Goal: Information Seeking & Learning: Learn about a topic

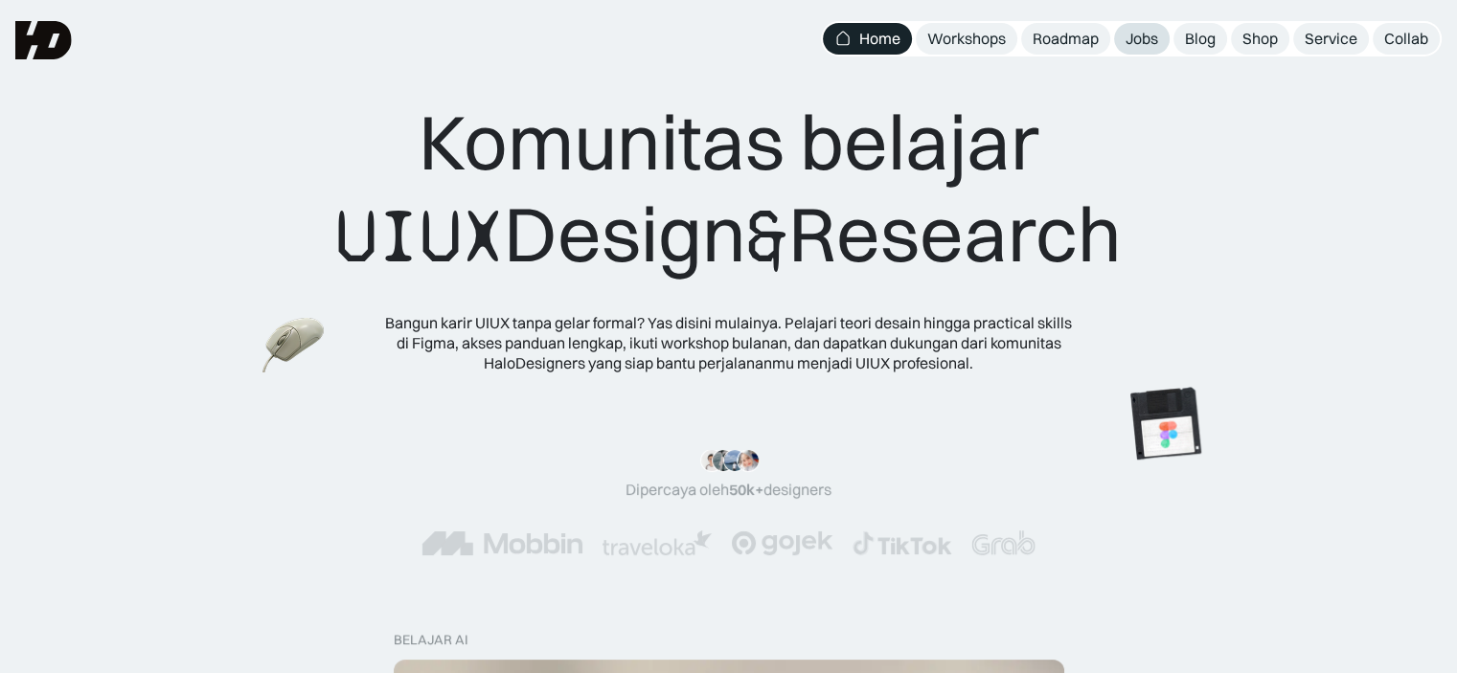
click at [1144, 40] on div "Jobs" at bounding box center [1141, 39] width 33 height 20
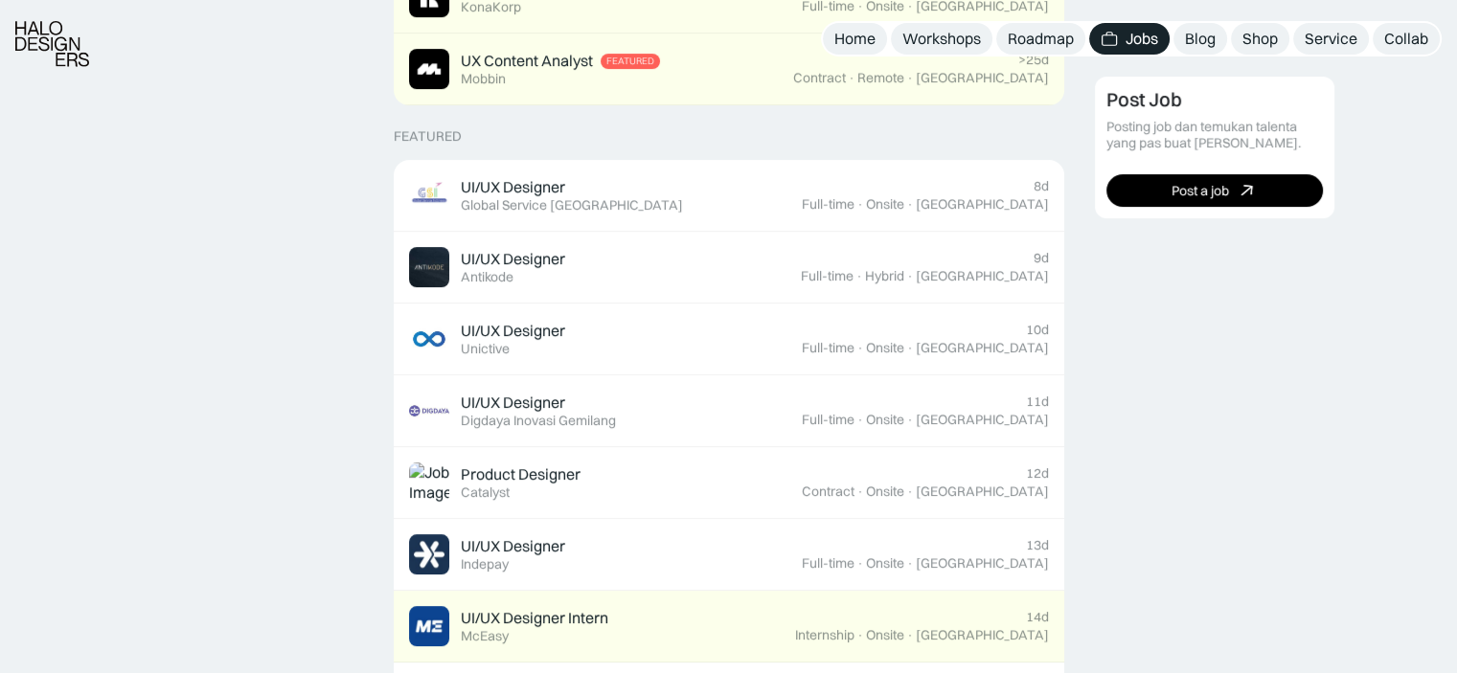
scroll to position [672, 0]
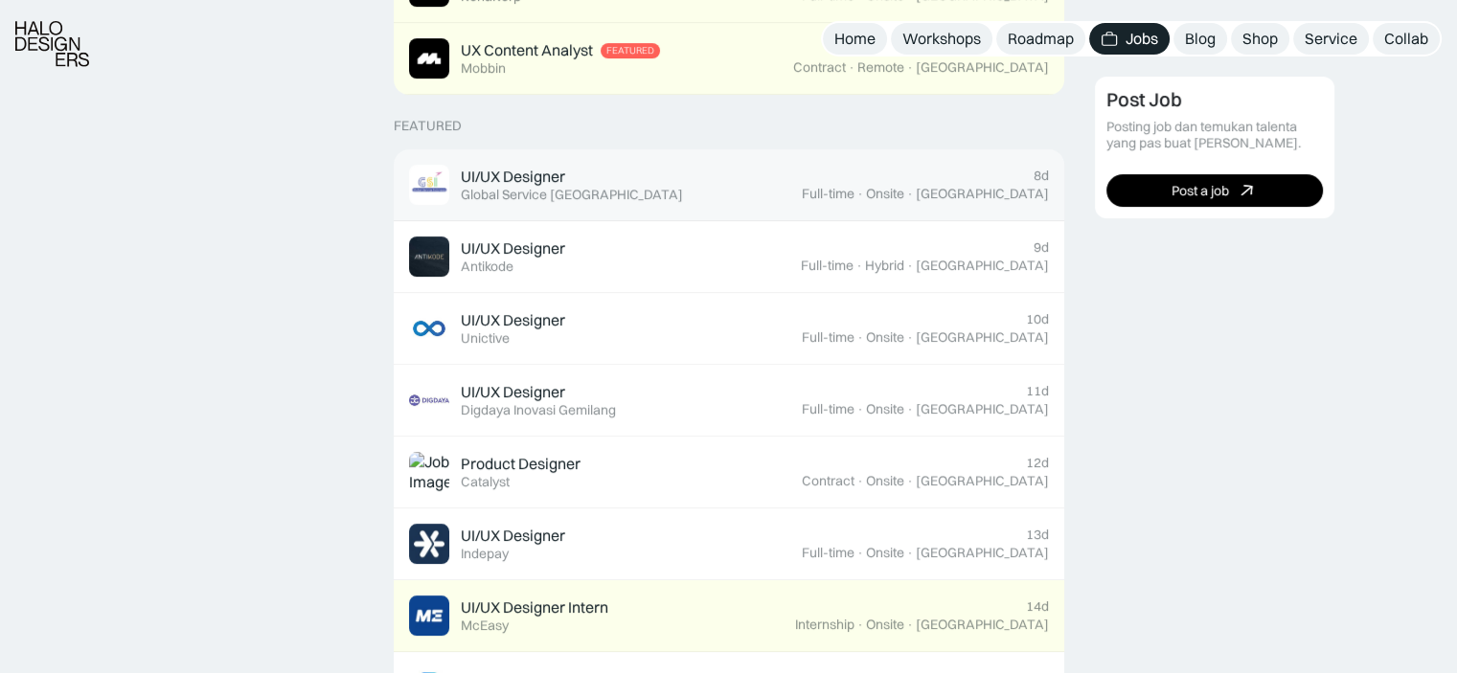
click at [728, 193] on div "UI/UX Designer Featured Global Service Indonesia" at bounding box center [605, 185] width 393 height 40
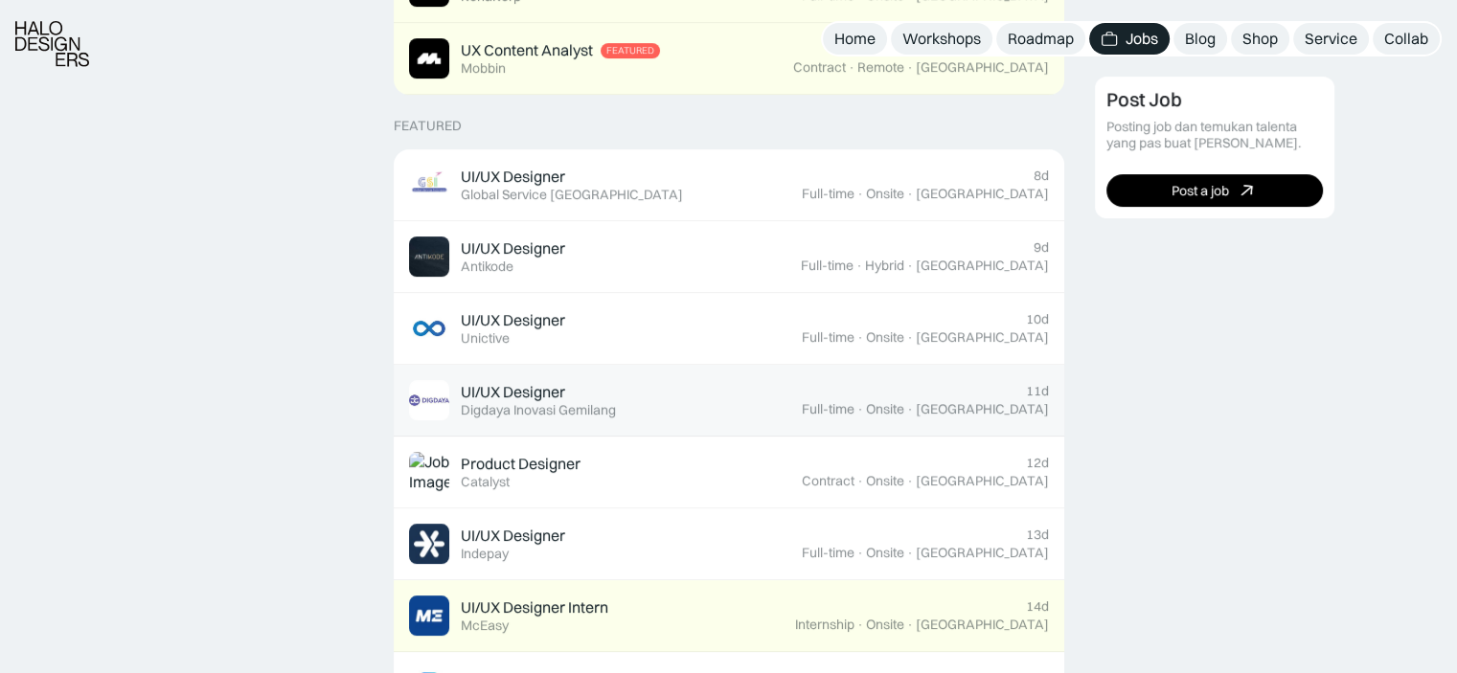
click at [652, 409] on div "UI/UX Designer Featured Digdaya Inovasi Gemilang" at bounding box center [605, 400] width 393 height 40
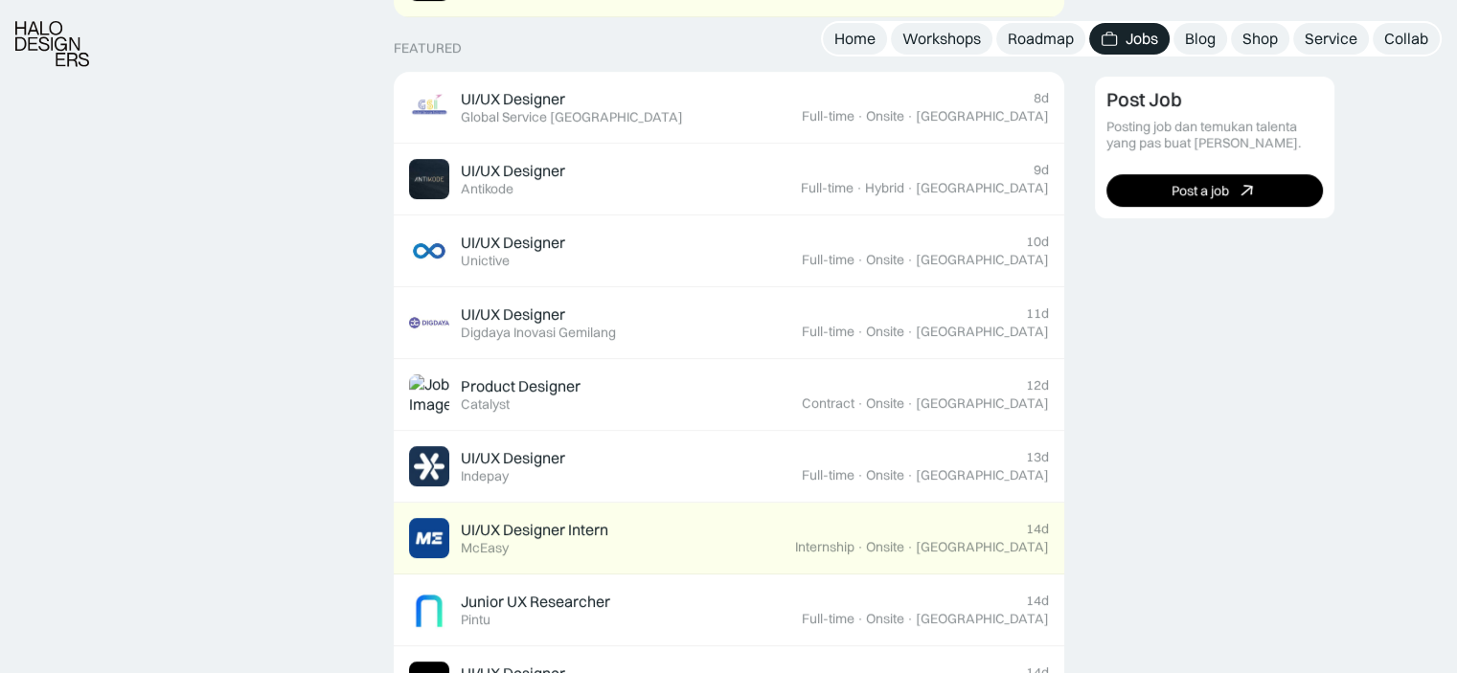
scroll to position [759, 0]
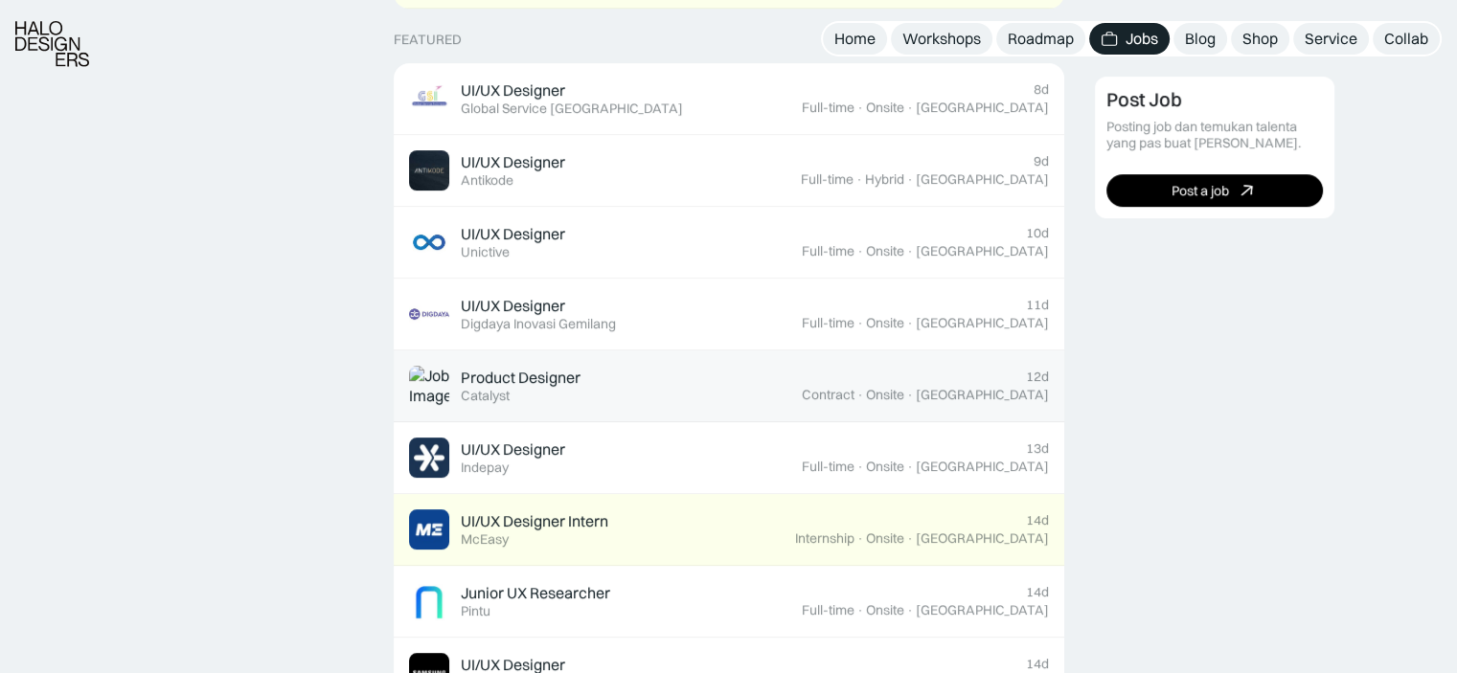
click at [754, 390] on div "Product Designer Featured Catalyst" at bounding box center [605, 386] width 393 height 40
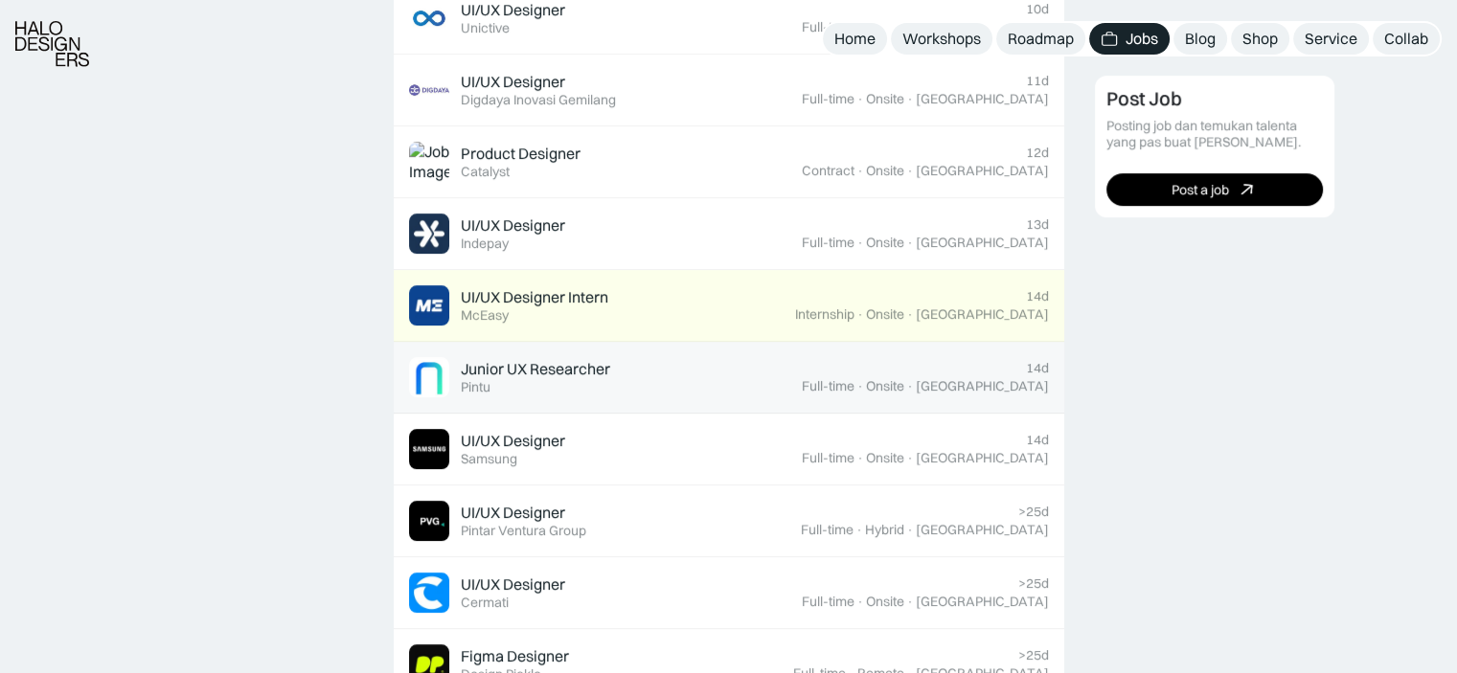
click at [745, 378] on div "Junior UX Researcher Featured Pintu" at bounding box center [605, 377] width 393 height 40
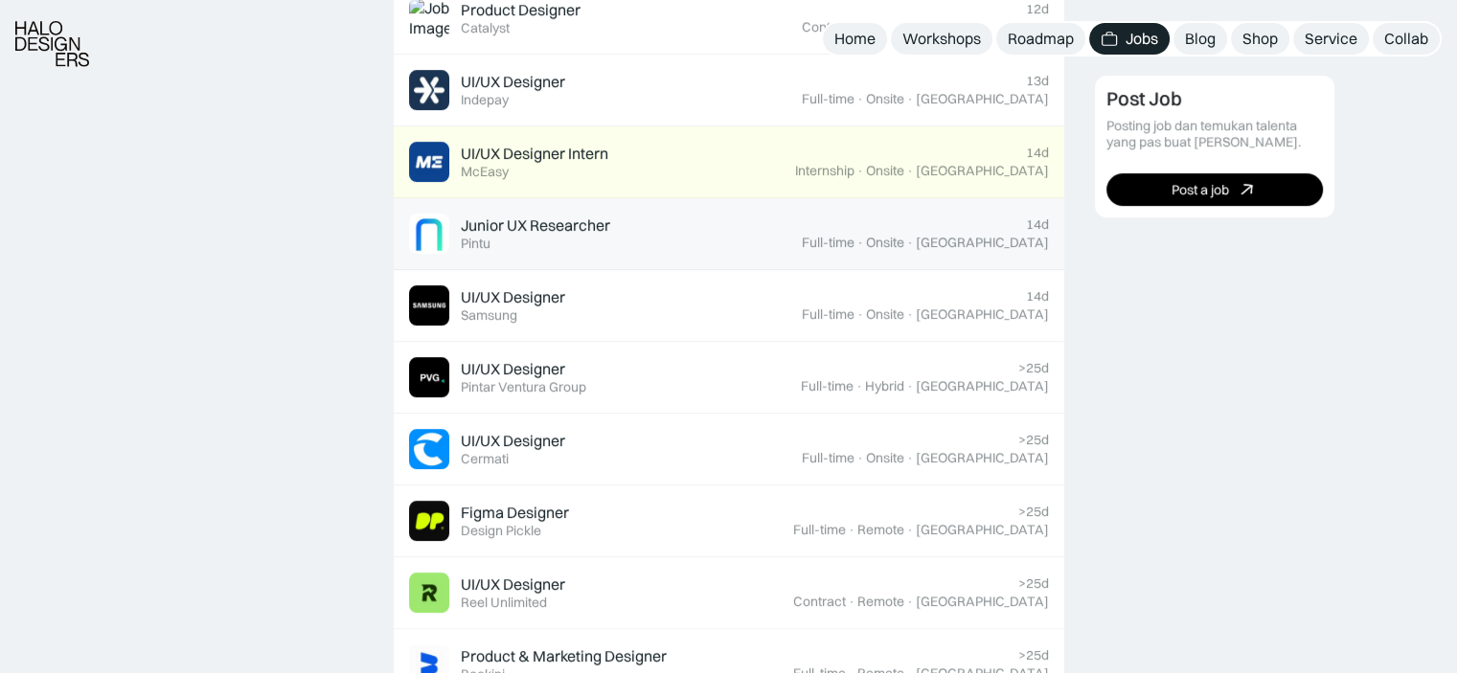
scroll to position [1133, 0]
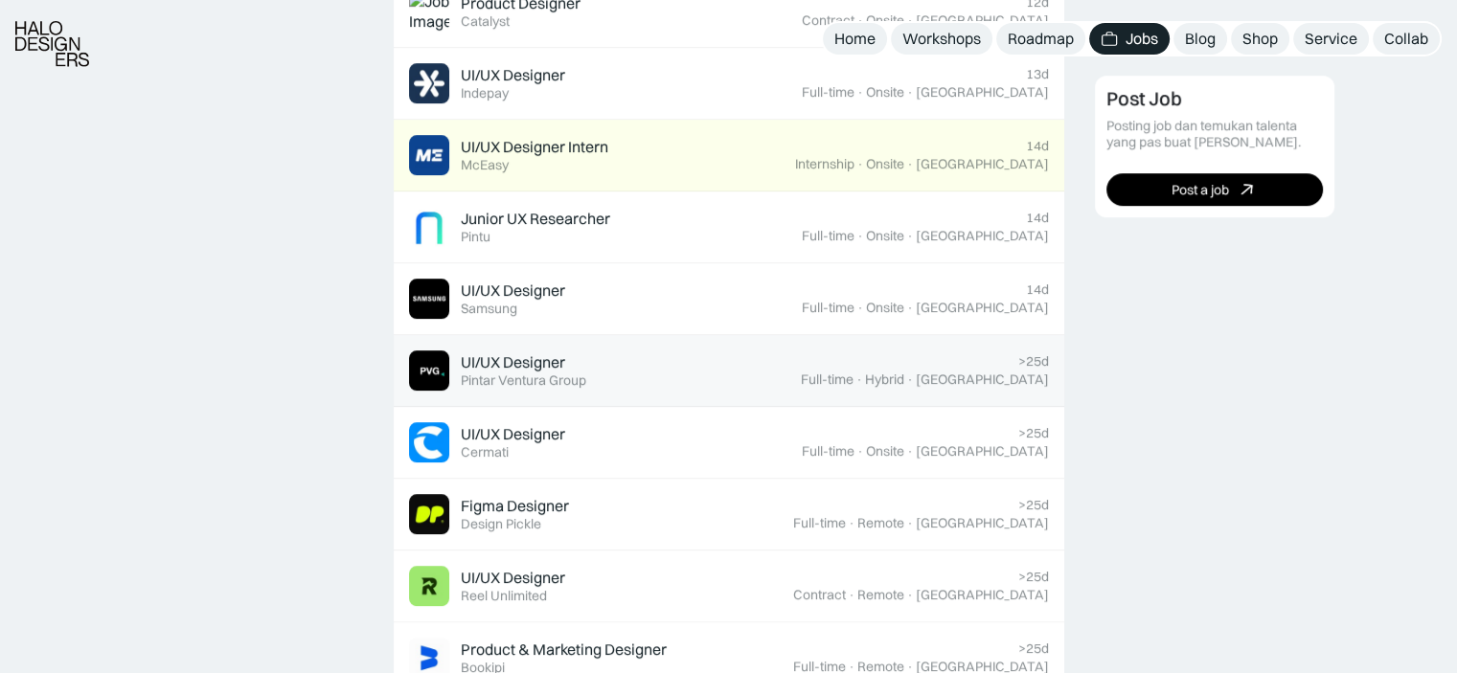
click at [736, 358] on div "UI/UX Designer Featured Pintar Ventura Group" at bounding box center [605, 371] width 392 height 40
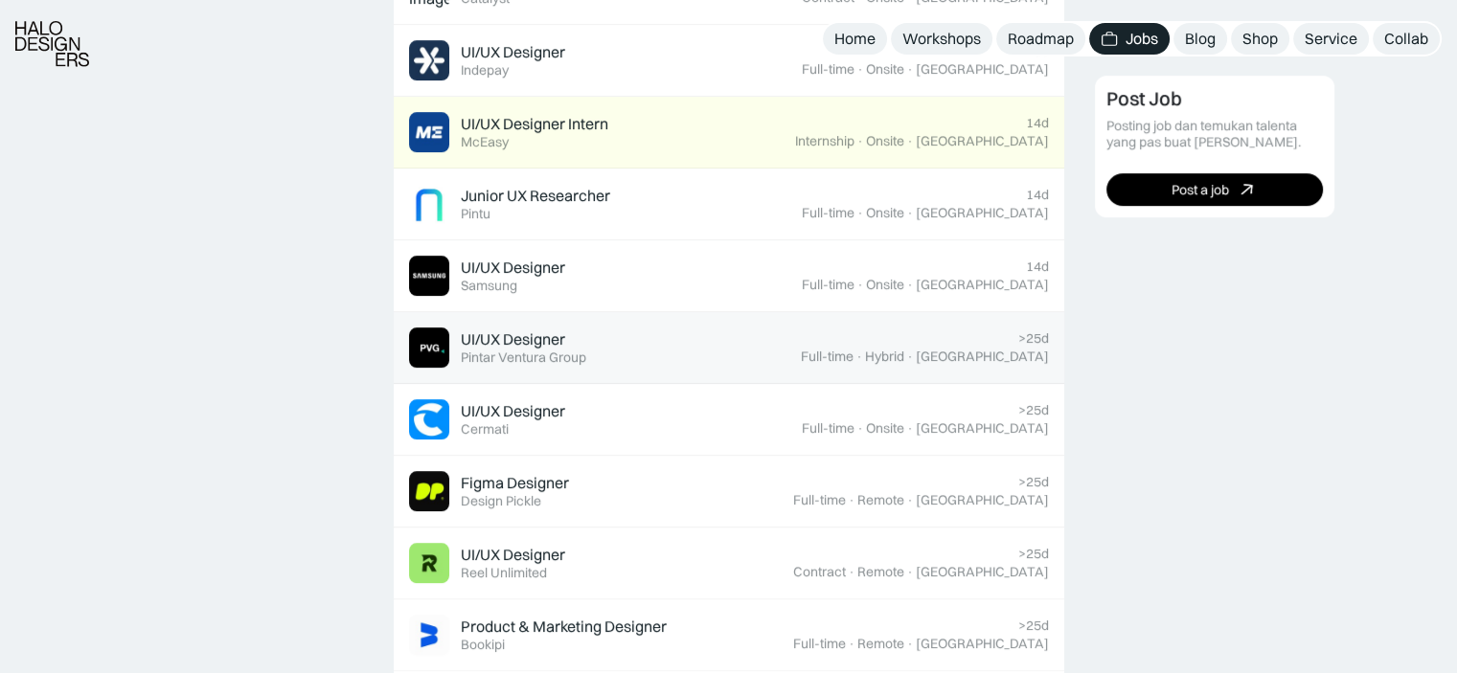
scroll to position [1157, 0]
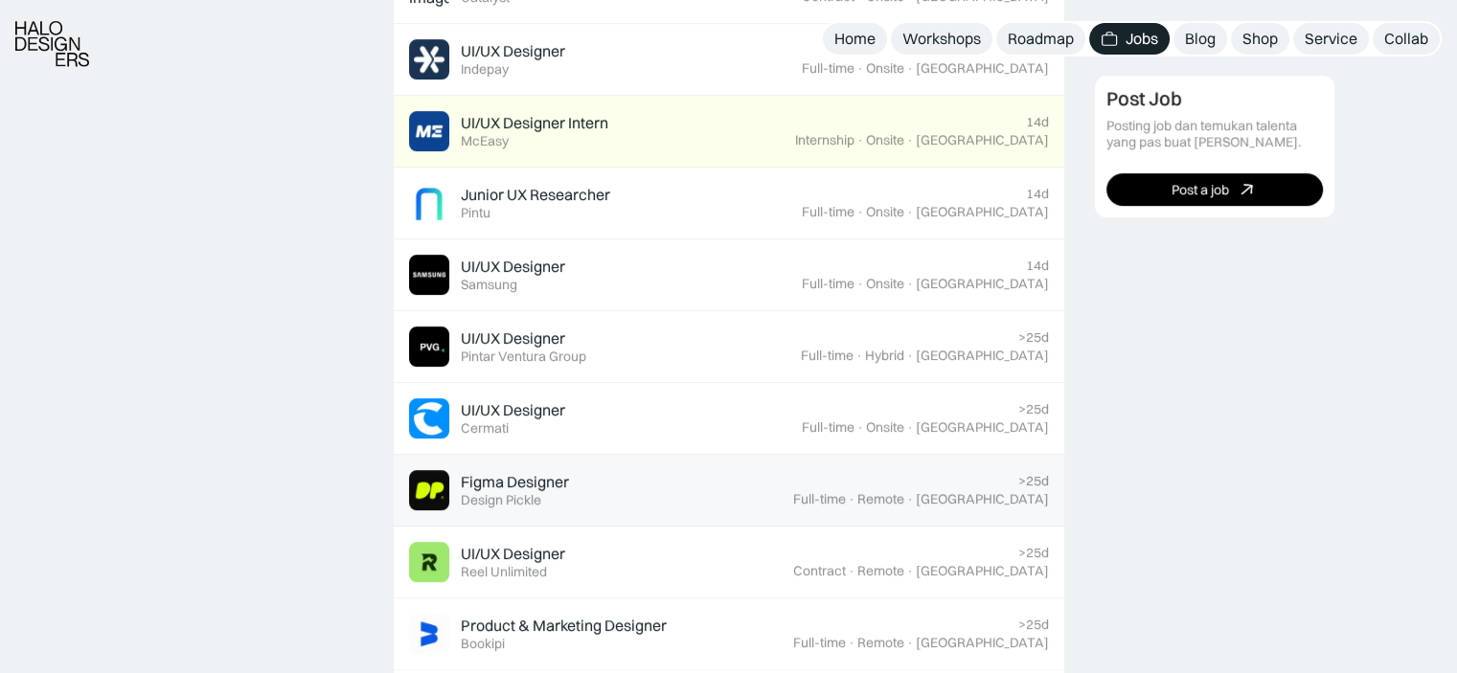
click at [640, 500] on div "Figma Designer Featured Design Pickle" at bounding box center [601, 490] width 384 height 40
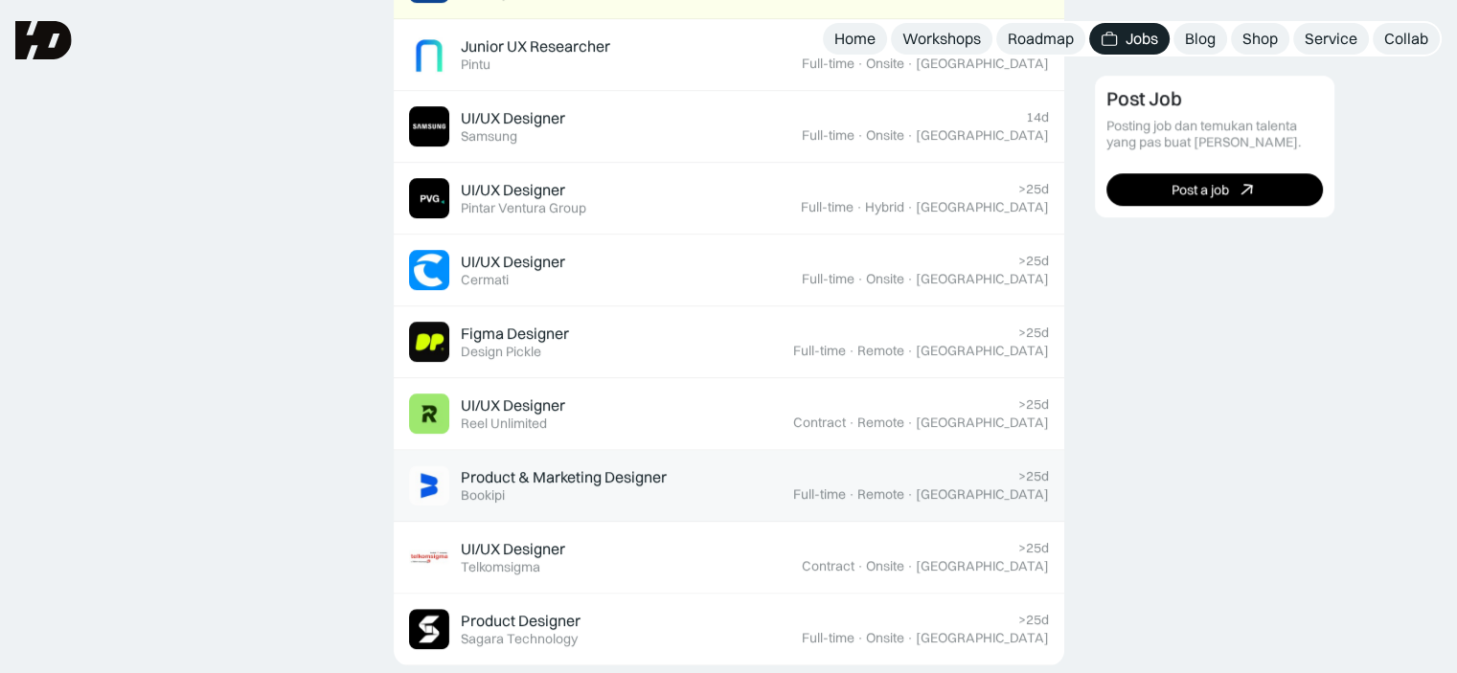
scroll to position [1304, 0]
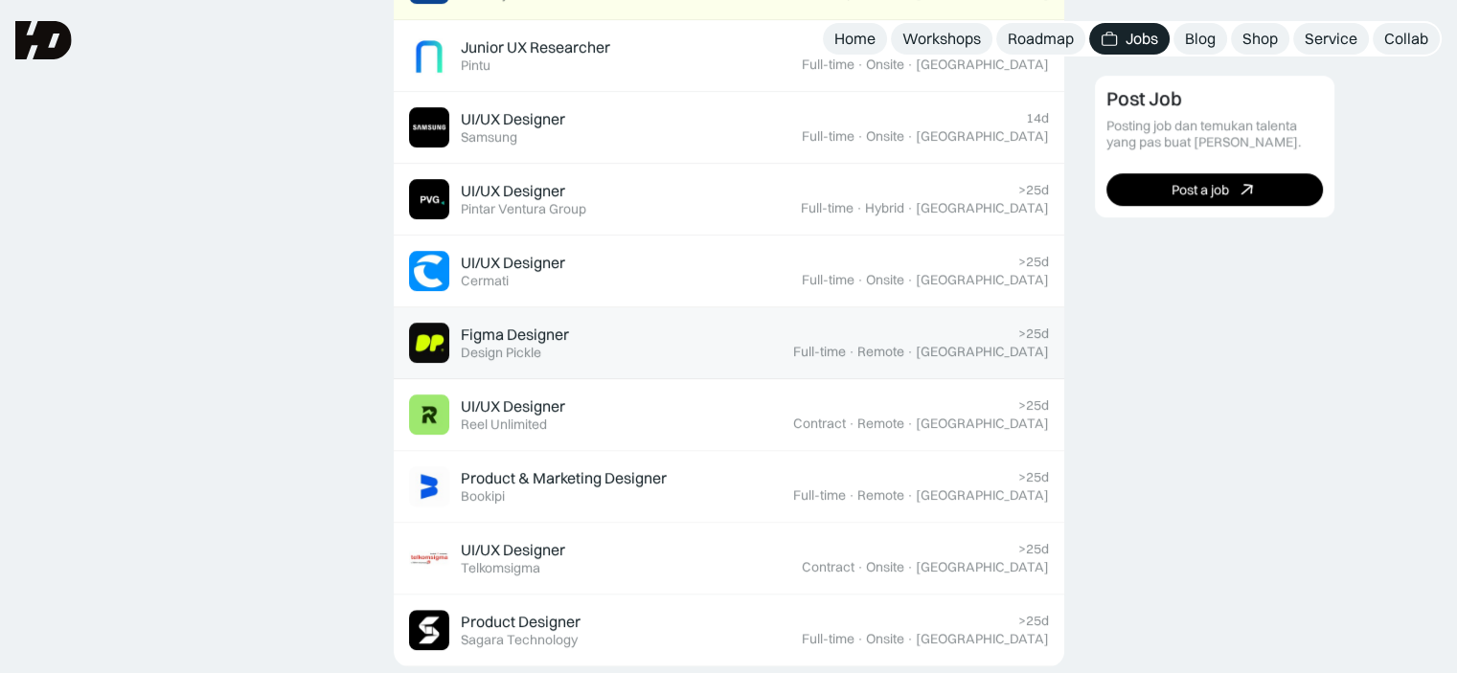
click at [780, 348] on div "Figma Designer Featured Design Pickle" at bounding box center [601, 343] width 384 height 40
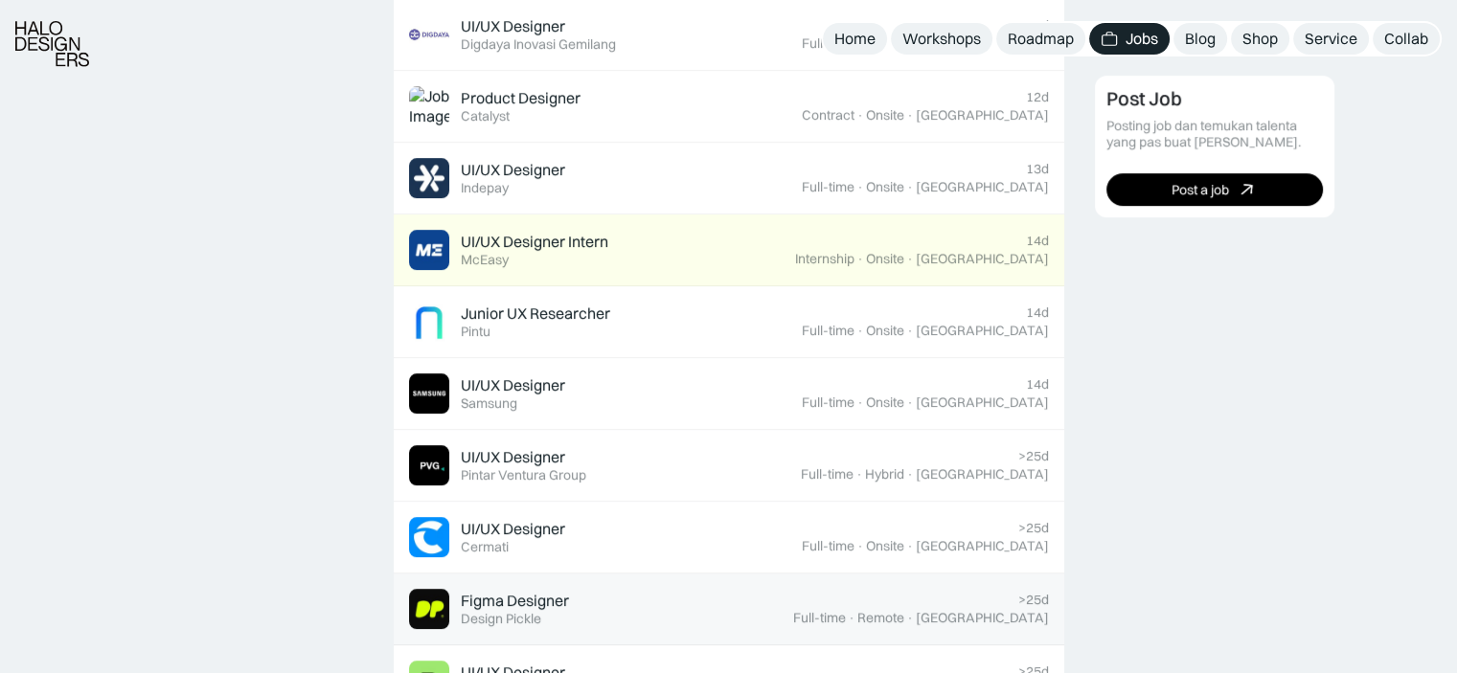
scroll to position [1048, 0]
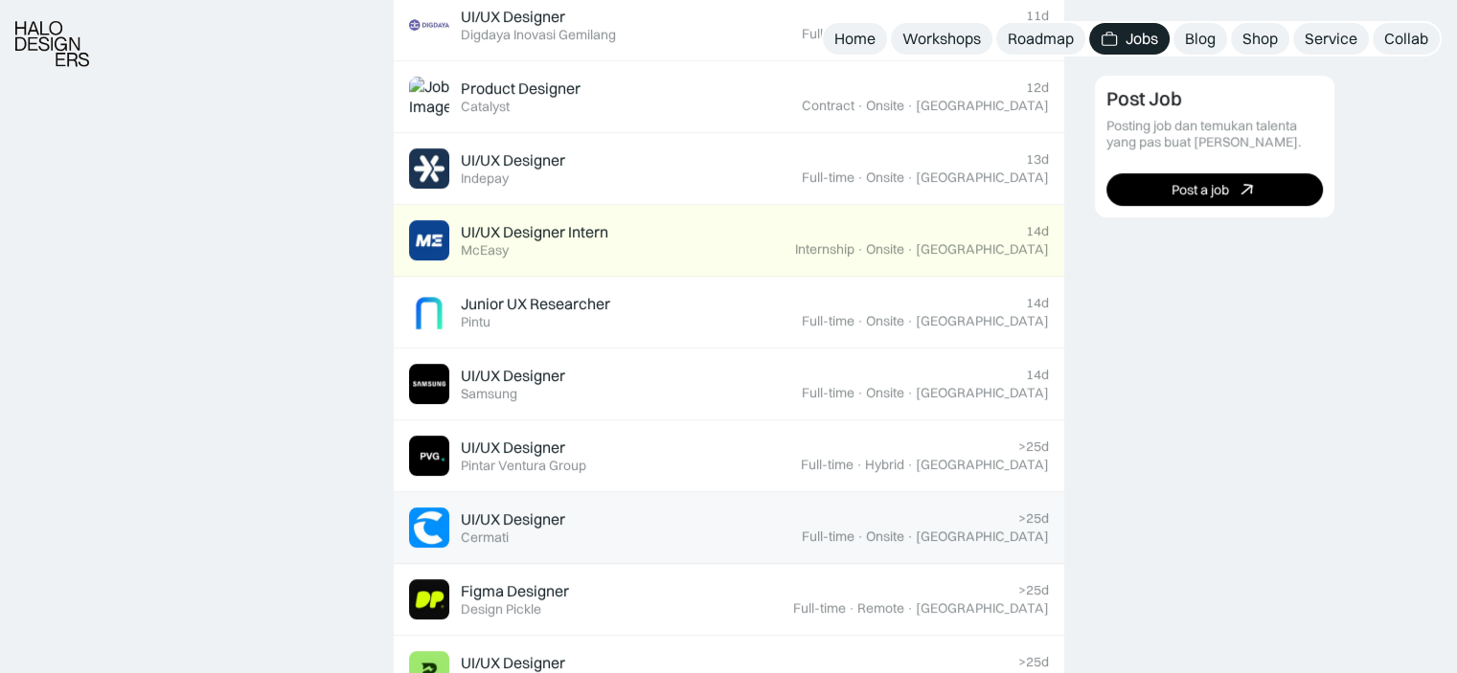
click at [753, 546] on link "UI/UX Designer Featured Cermati >25d Full-time · Onsite · Jakarta" at bounding box center [729, 528] width 670 height 72
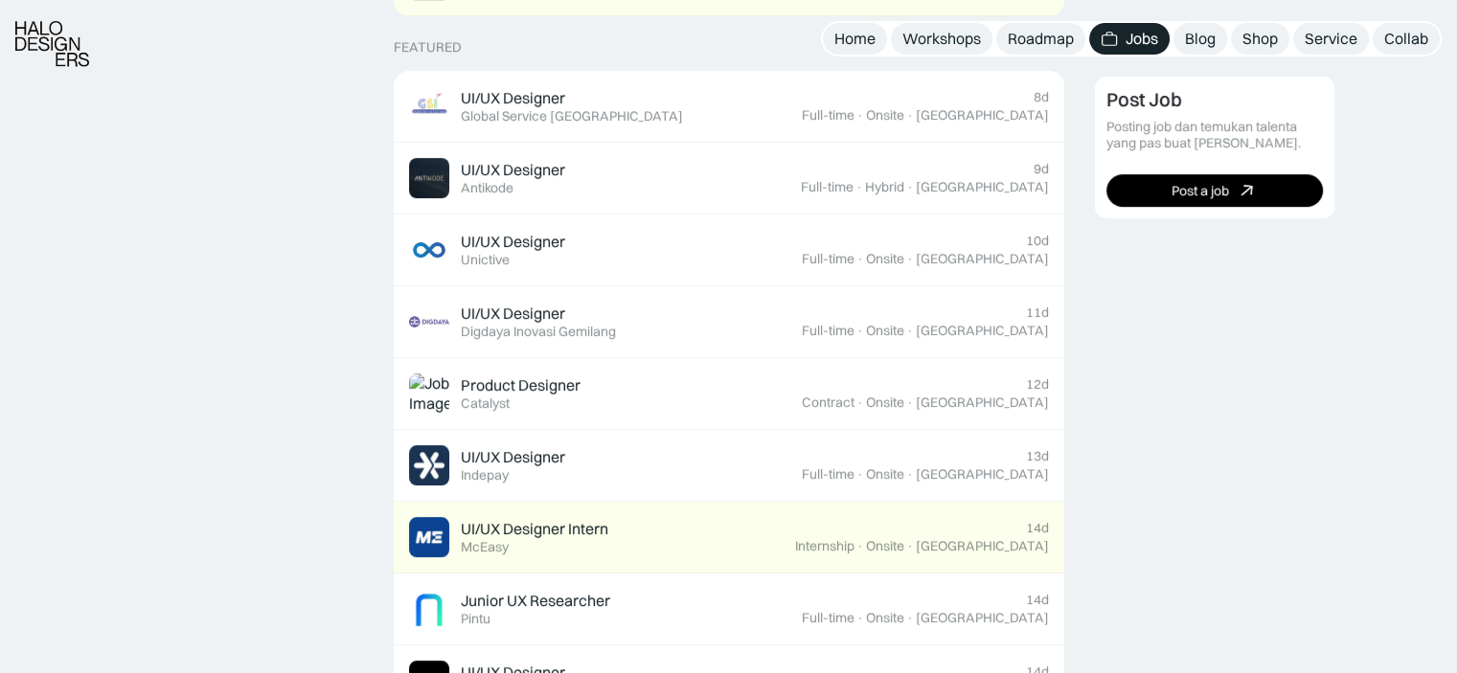
scroll to position [770, 0]
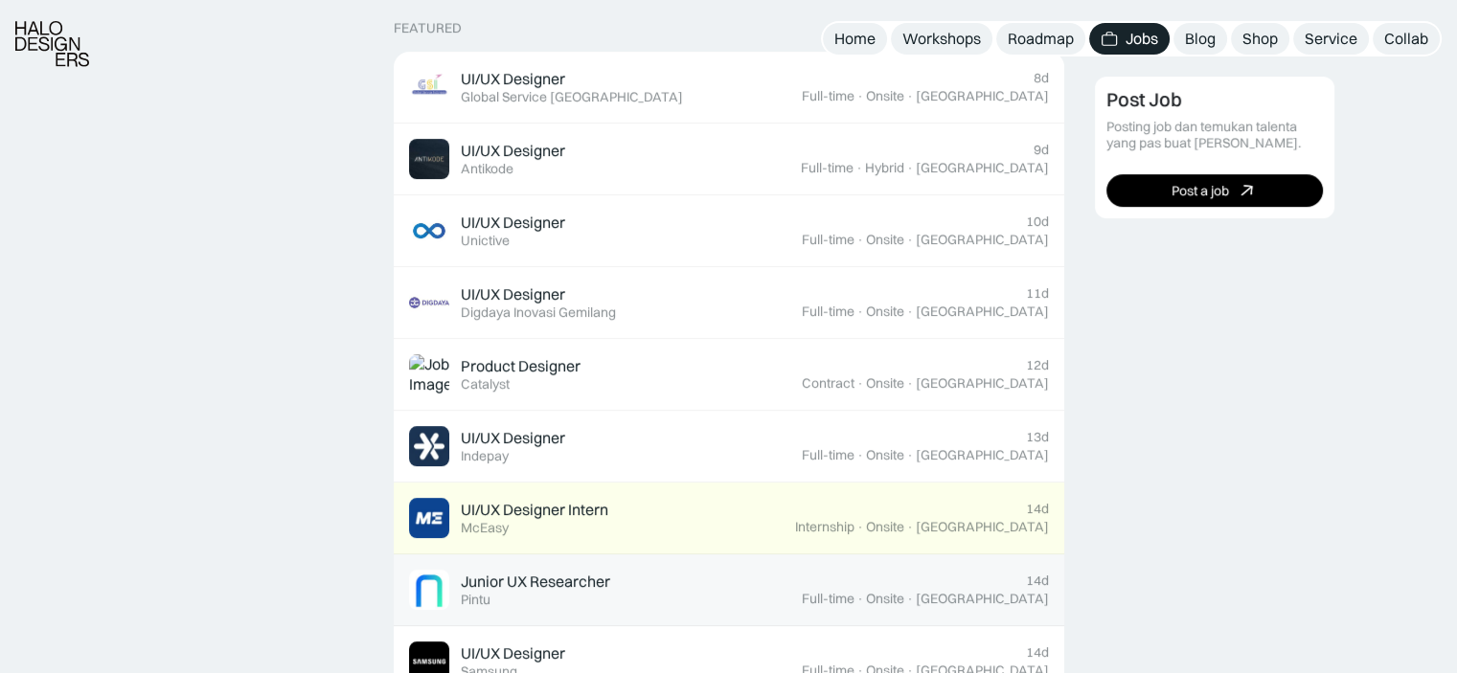
click at [700, 578] on div "Junior UX Researcher Featured Pintu" at bounding box center [605, 590] width 393 height 40
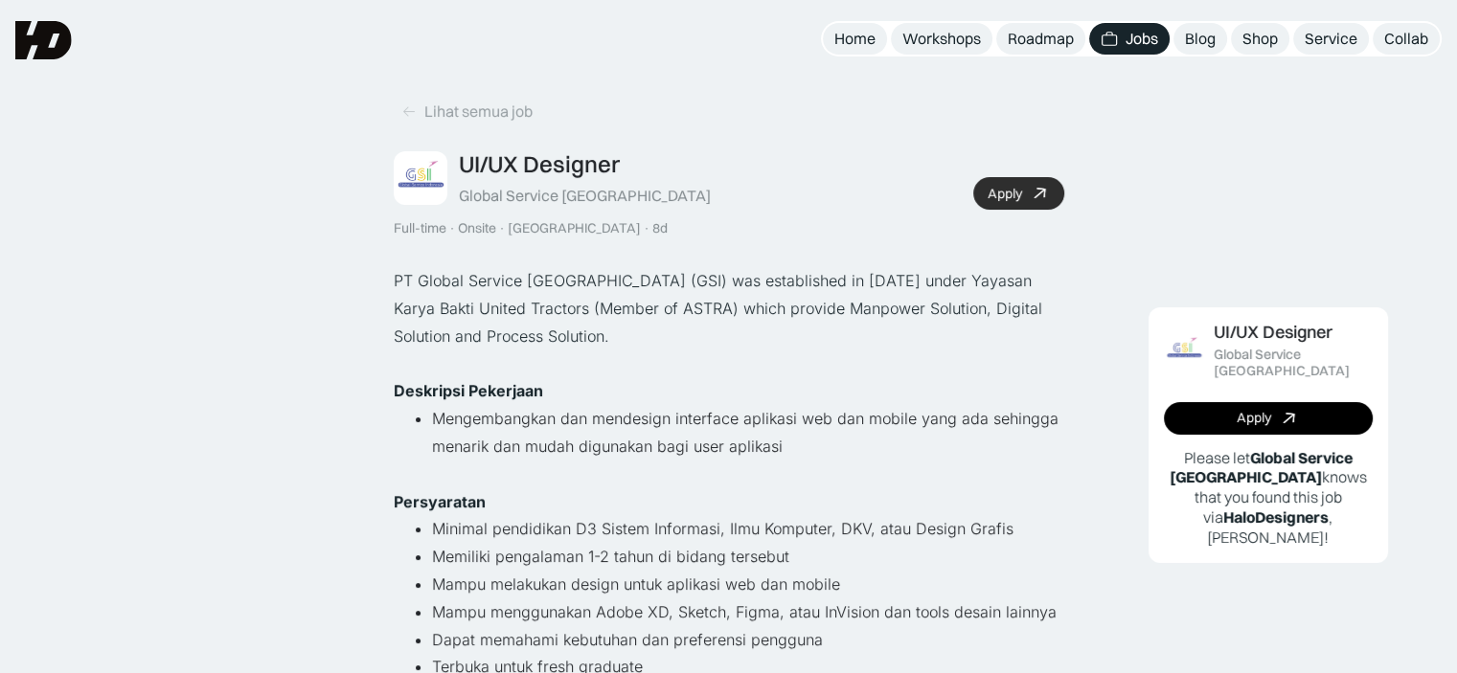
click at [1002, 187] on div "Apply" at bounding box center [1004, 194] width 34 height 16
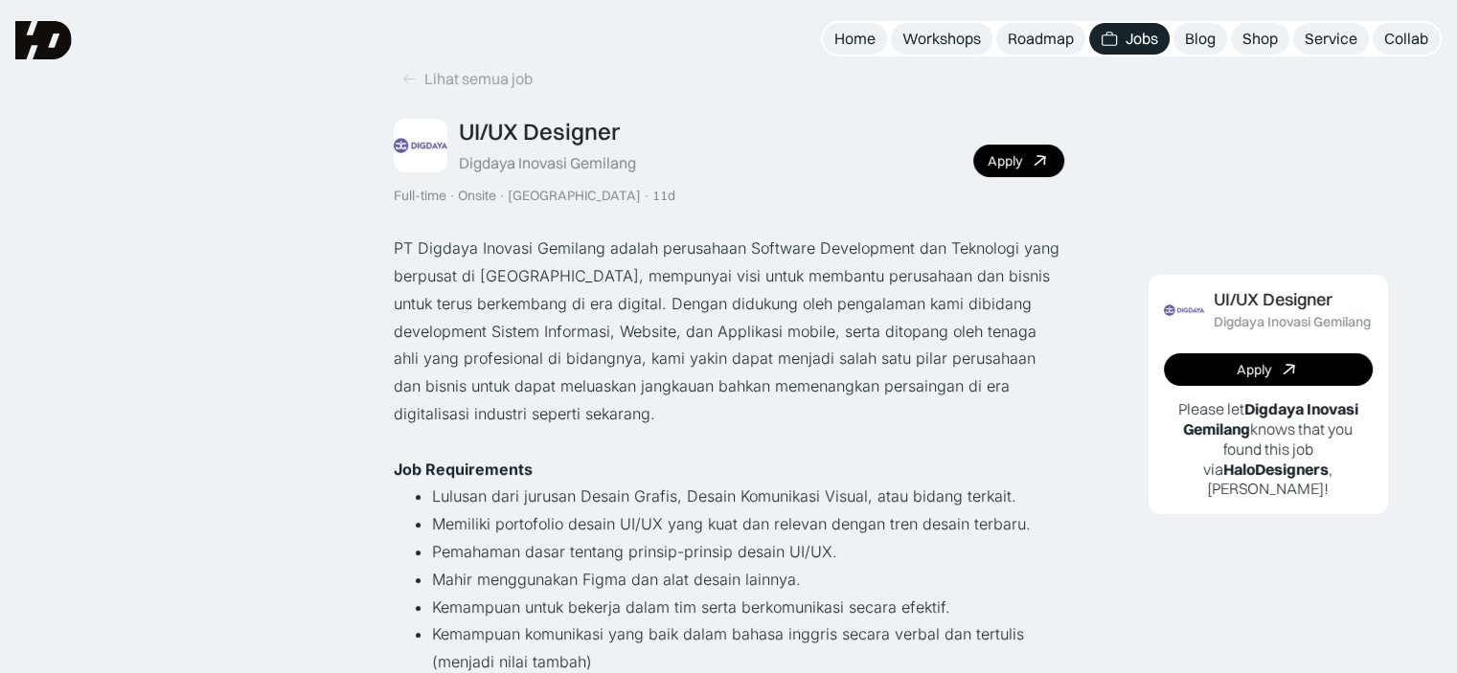
scroll to position [31, 0]
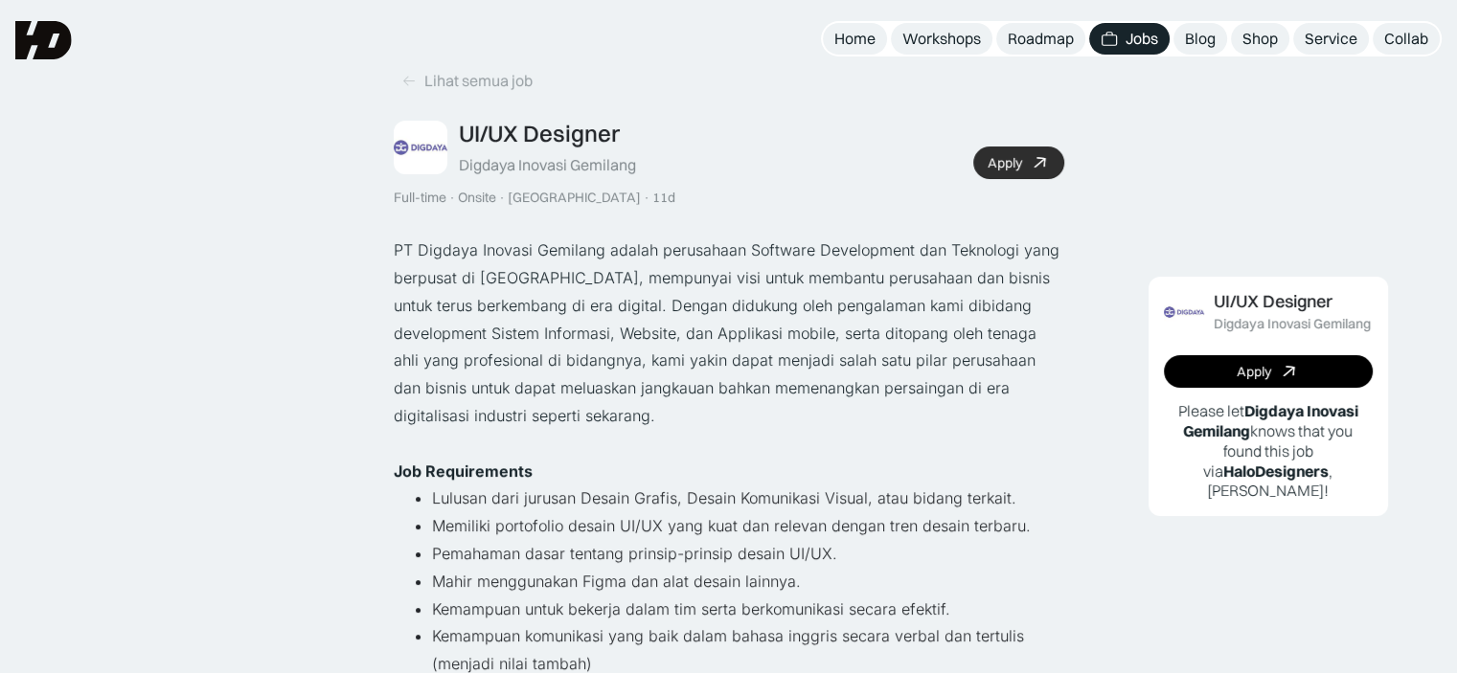
click at [1017, 157] on div "Apply" at bounding box center [1004, 163] width 34 height 16
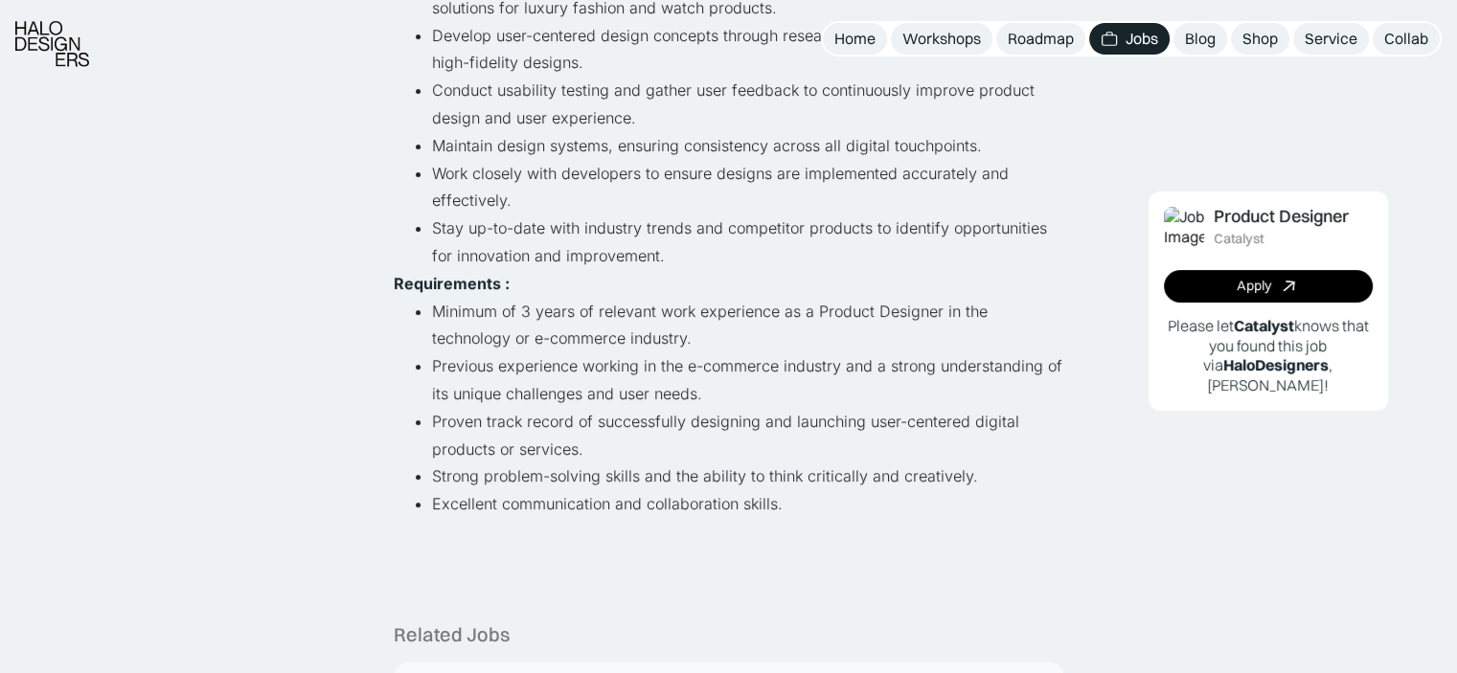
scroll to position [467, 0]
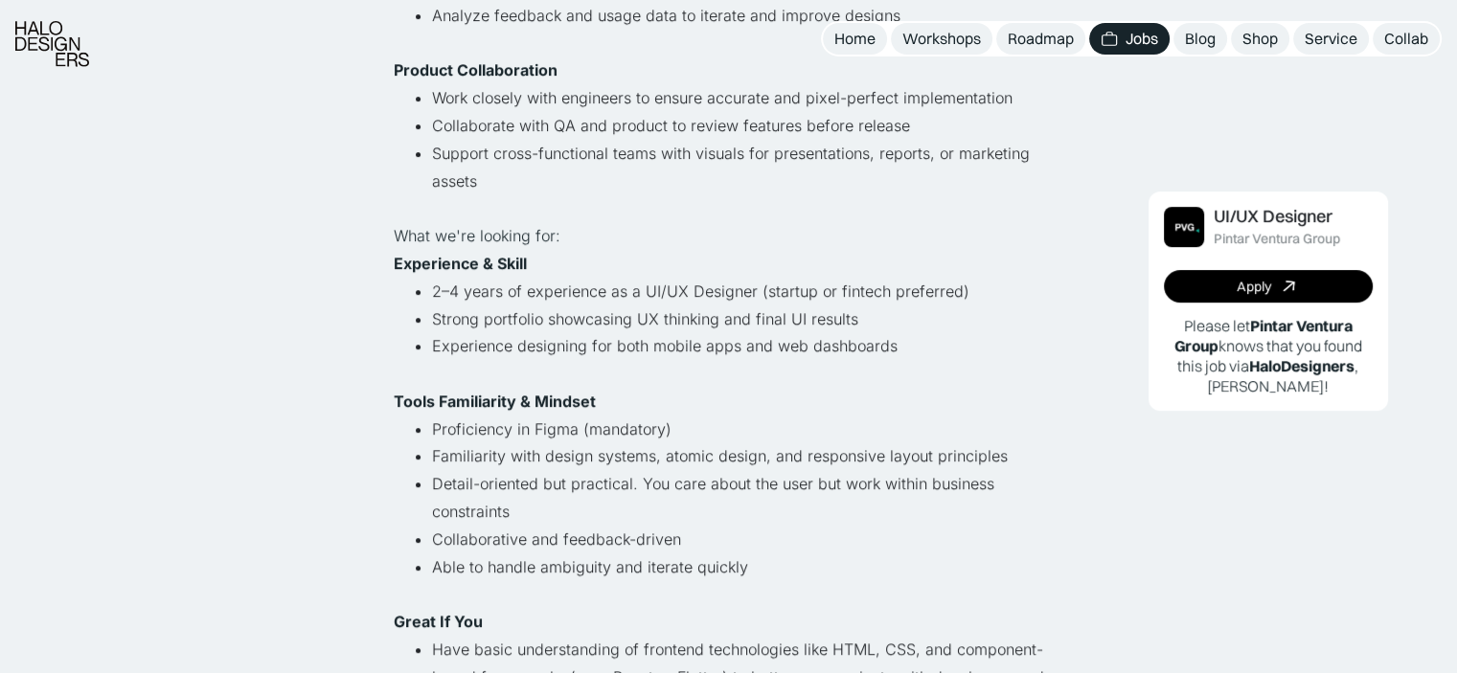
scroll to position [768, 0]
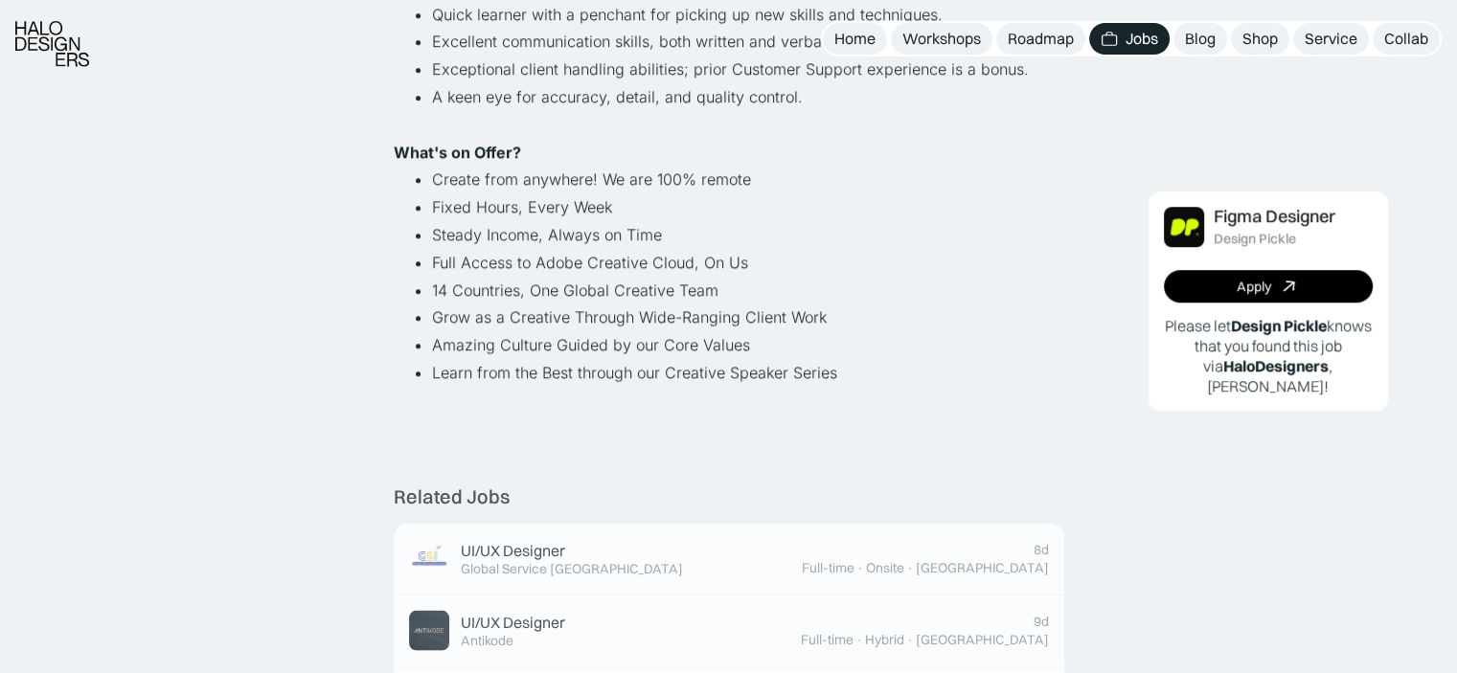
scroll to position [1289, 0]
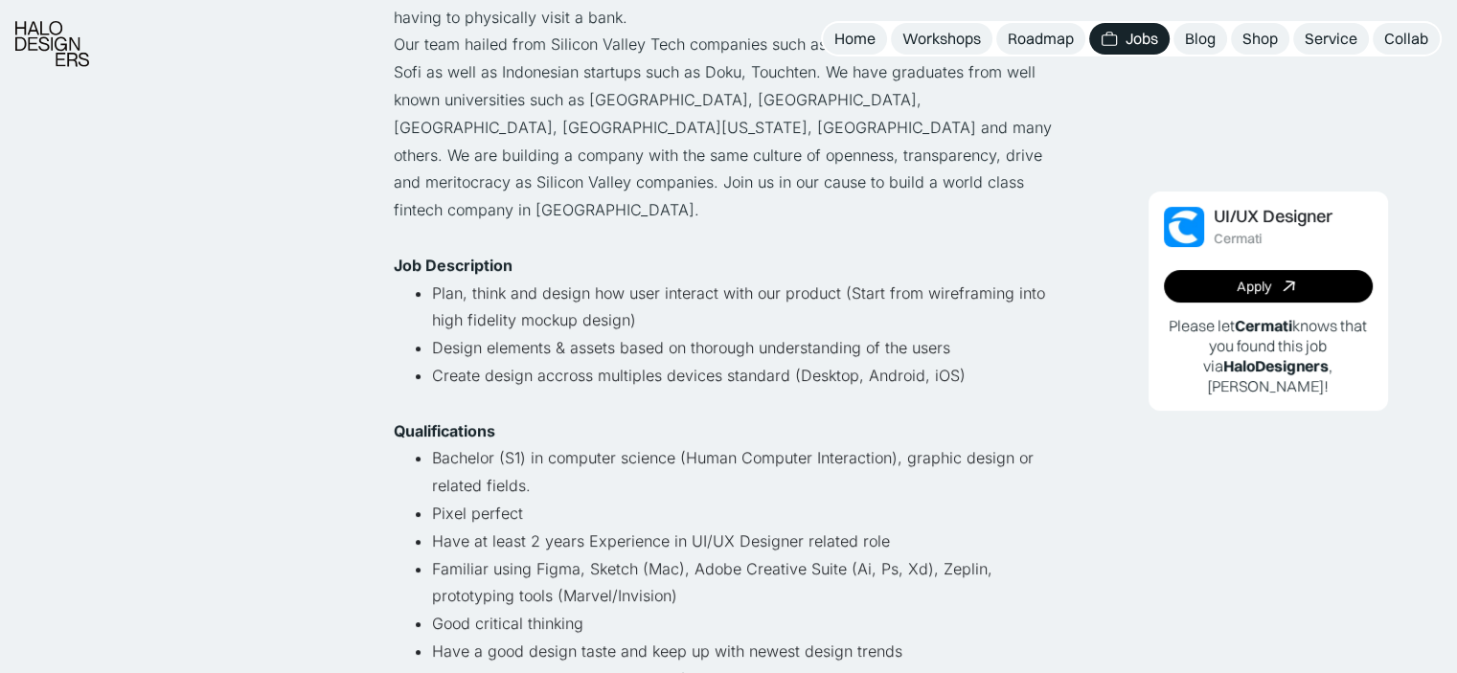
scroll to position [402, 0]
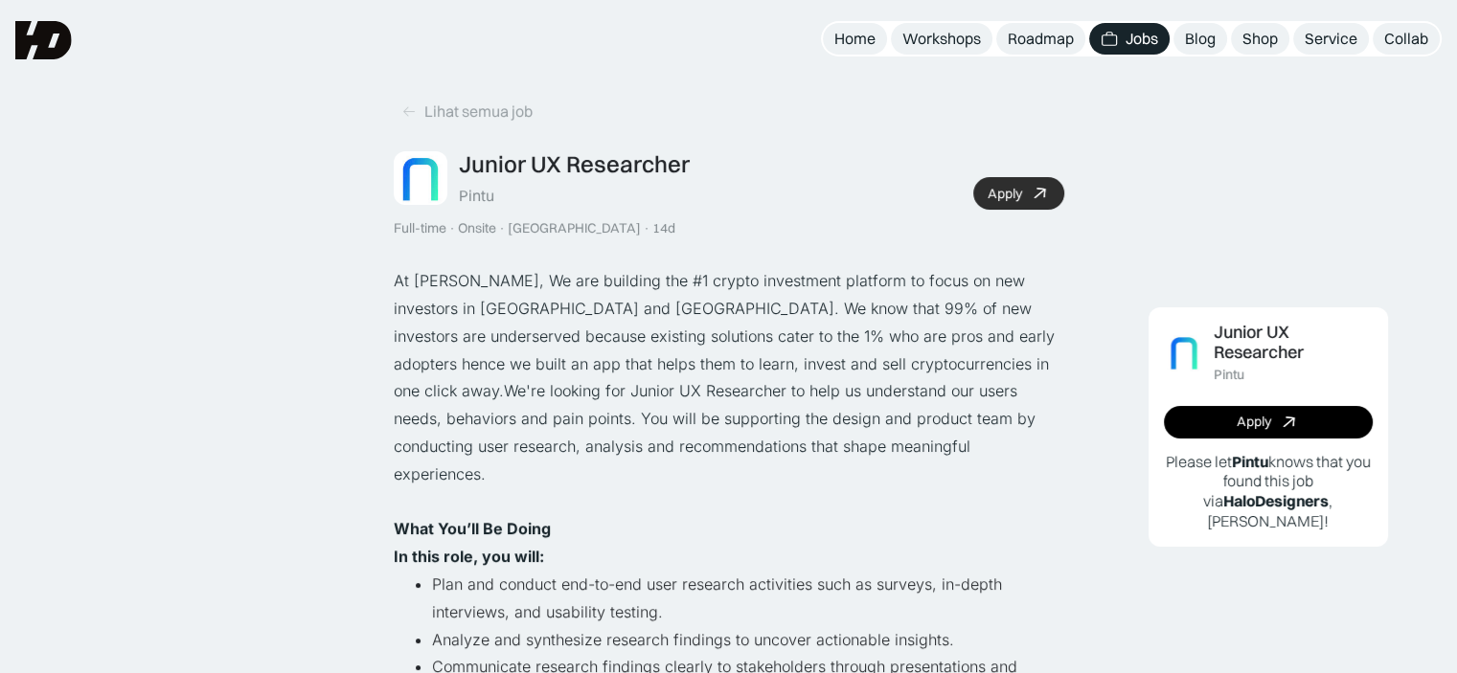
click at [1018, 198] on div "Apply" at bounding box center [1004, 194] width 34 height 16
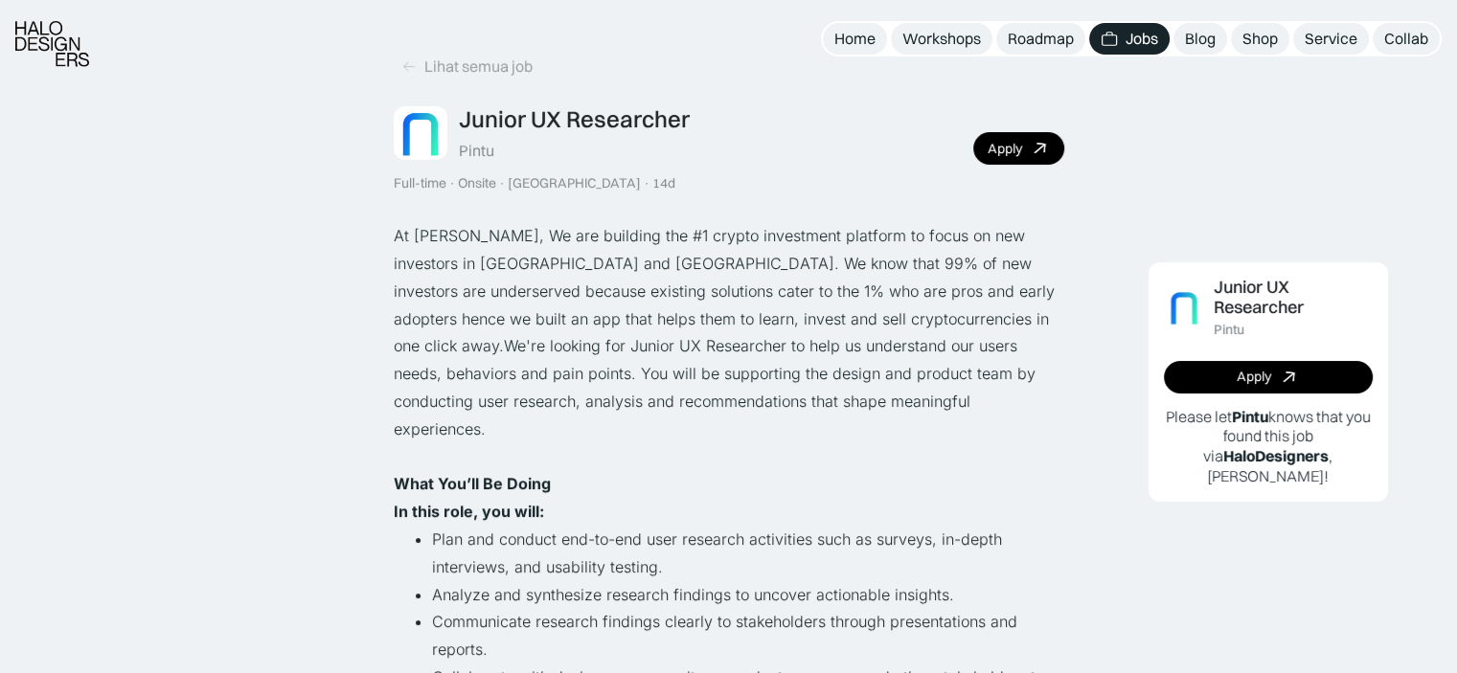
scroll to position [46, 0]
click at [1013, 149] on div "Apply" at bounding box center [1004, 148] width 34 height 16
